Goal: Communication & Community: Answer question/provide support

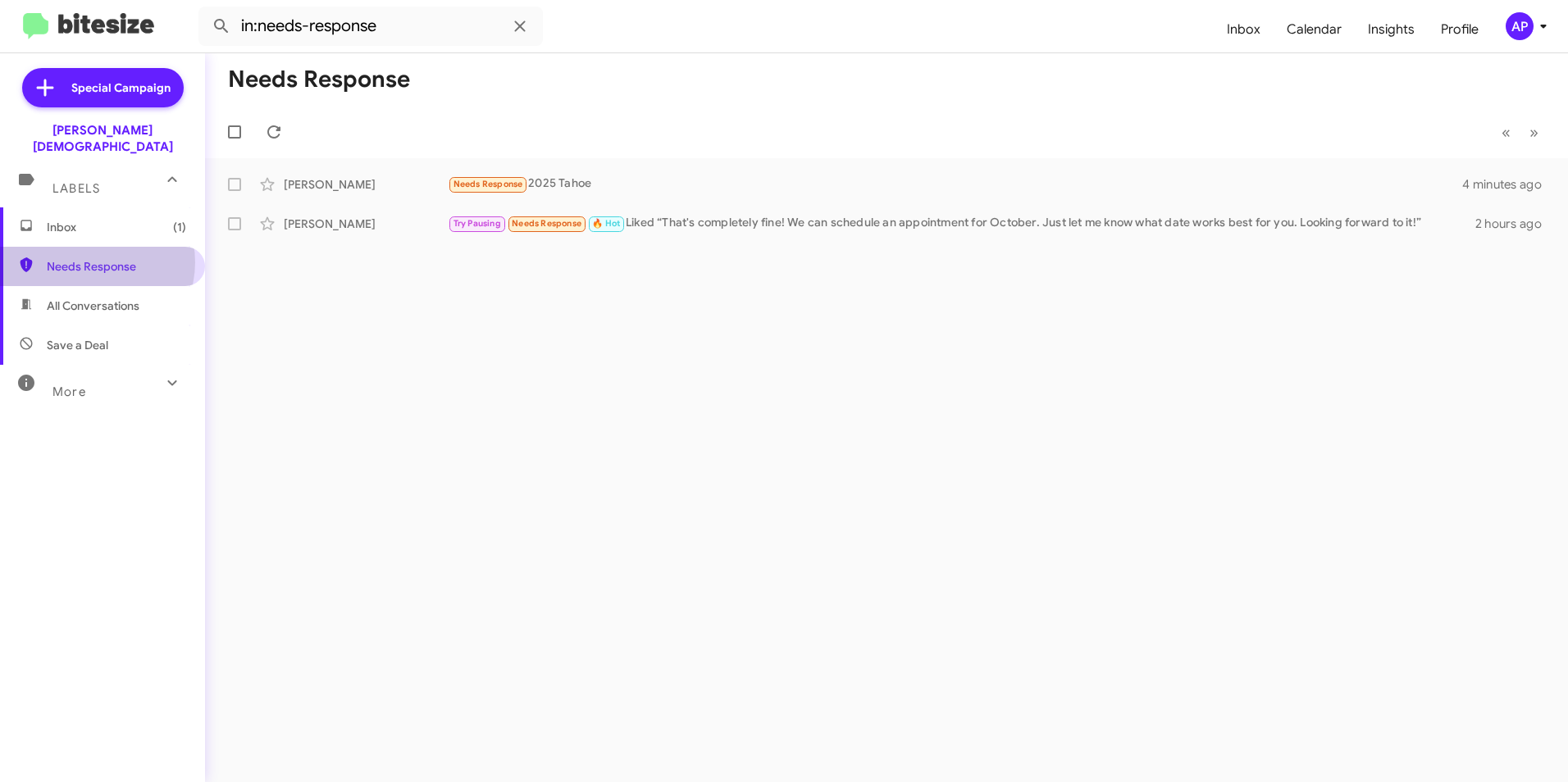
click at [92, 258] on span "Needs Response" at bounding box center [116, 267] width 139 height 17
drag, startPoint x: 107, startPoint y: 257, endPoint x: 192, endPoint y: 253, distance: 85.1
click at [108, 258] on span "Needs Response" at bounding box center [116, 267] width 139 height 17
click at [311, 188] on div "[PERSON_NAME]" at bounding box center [365, 185] width 164 height 17
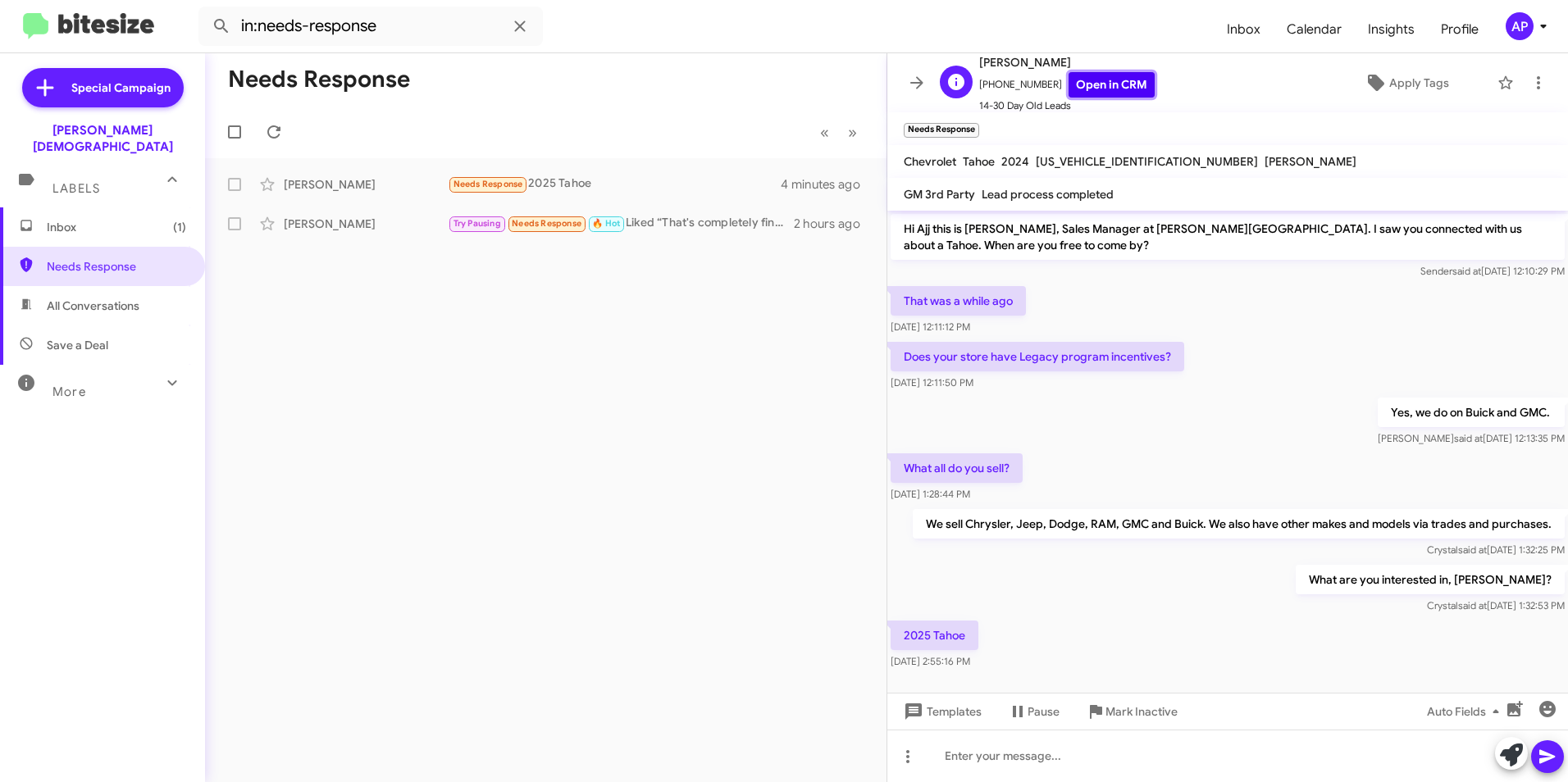
click at [1101, 83] on link "Open in CRM" at bounding box center [1111, 84] width 86 height 26
click at [1528, 84] on icon at bounding box center [1538, 83] width 20 height 20
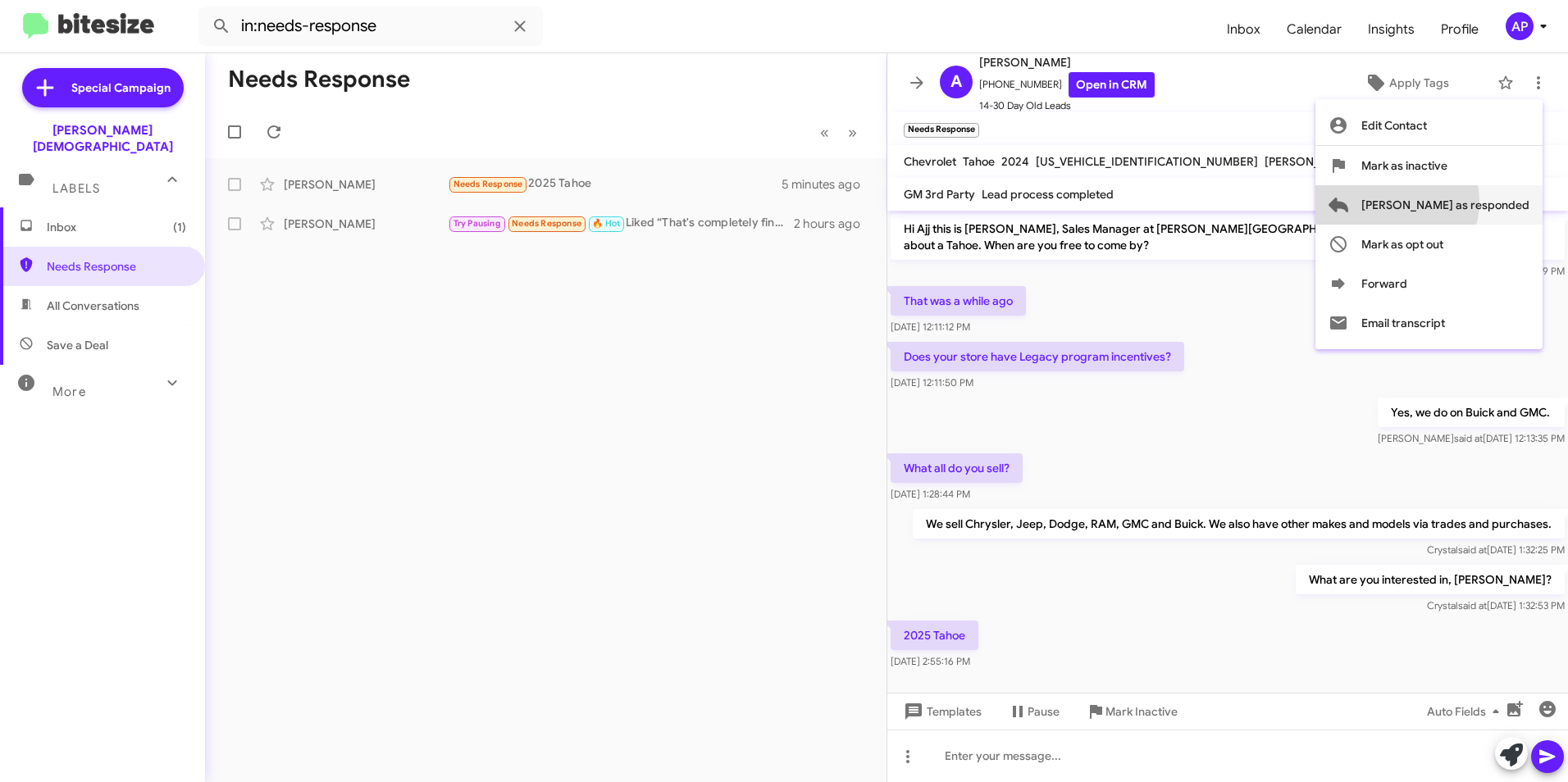
click at [1458, 201] on span "[PERSON_NAME] as responded" at bounding box center [1445, 205] width 168 height 39
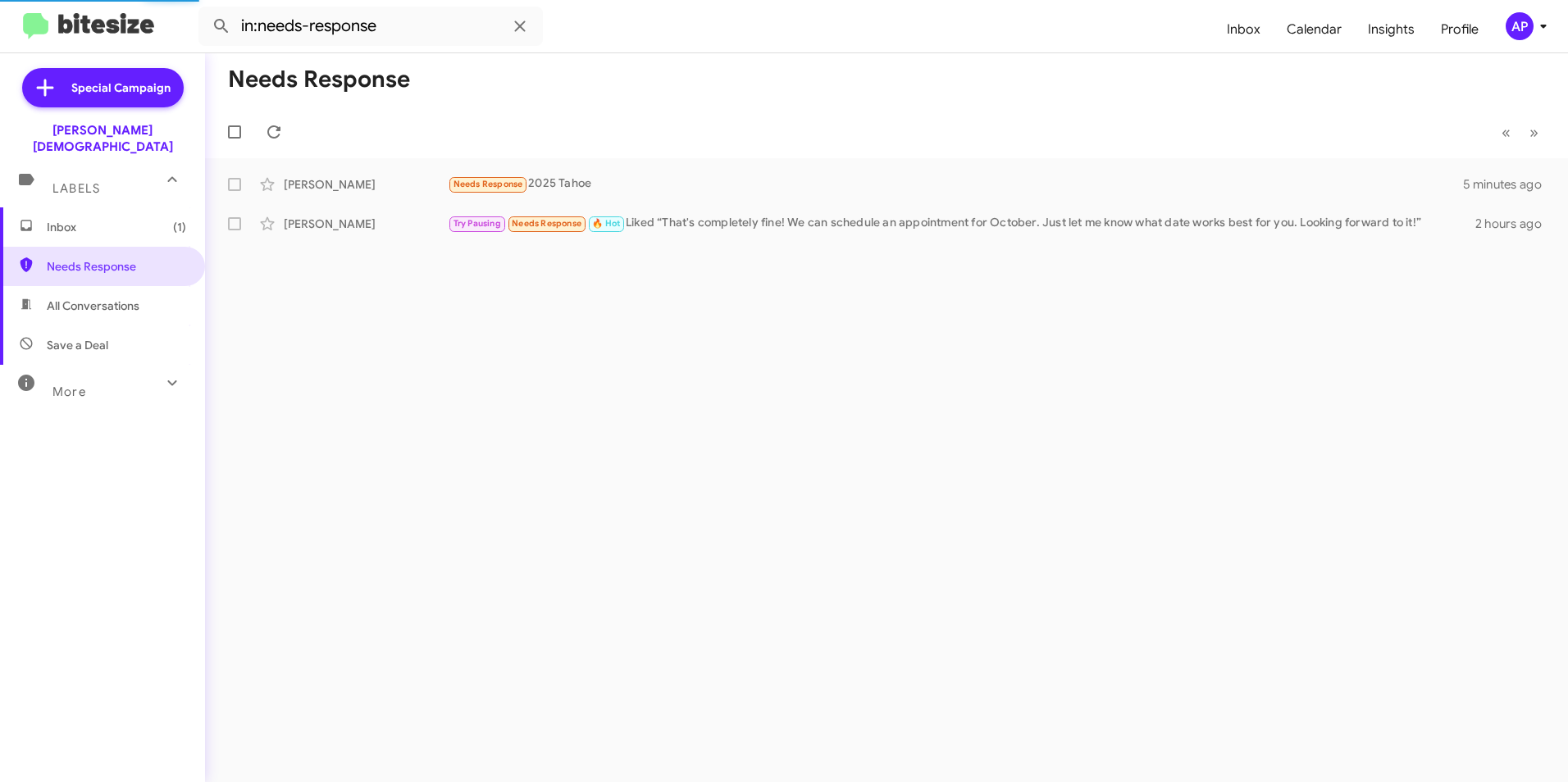
click at [543, 351] on div "Needs Response « Previous » Next [PERSON_NAME] Needs Response 2025 Tahoe 5 minu…" at bounding box center [886, 418] width 1362 height 729
click at [657, 340] on div "Needs Response « Previous » Next [PERSON_NAME] 🔥 Hot Needs Response I'm here a …" at bounding box center [886, 418] width 1362 height 729
